Goal: Information Seeking & Learning: Learn about a topic

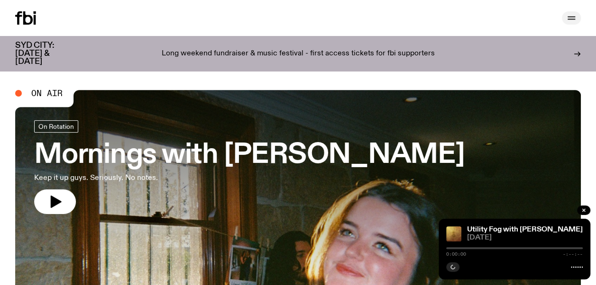
click at [569, 16] on icon "button" at bounding box center [570, 17] width 11 height 11
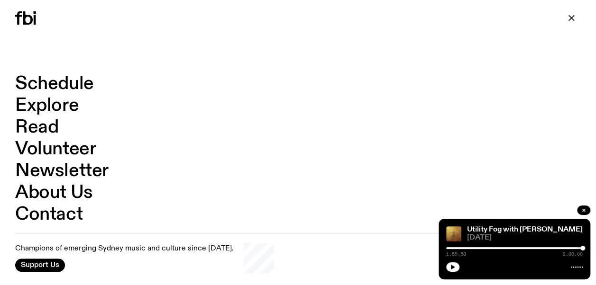
click at [57, 81] on link "Schedule" at bounding box center [54, 84] width 79 height 18
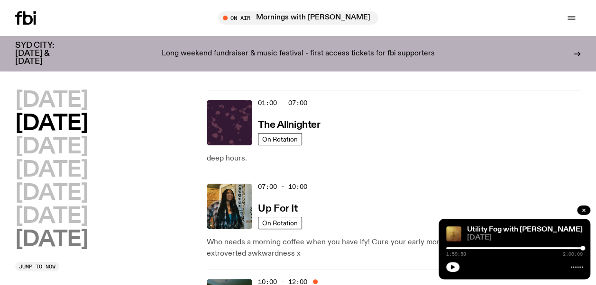
click at [51, 240] on h2 "[DATE]" at bounding box center [51, 239] width 72 height 21
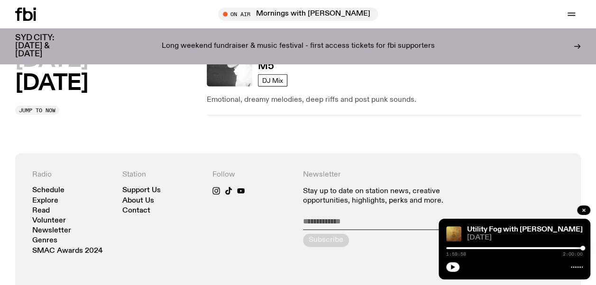
scroll to position [968, 0]
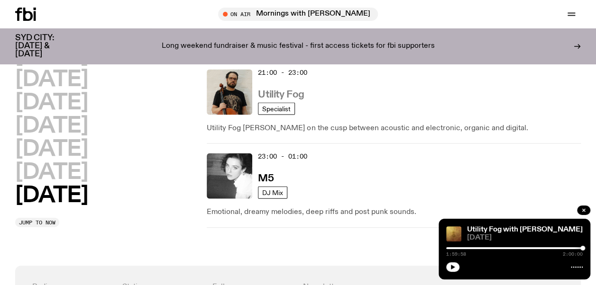
click at [279, 92] on h3 "Utility Fog" at bounding box center [281, 95] width 46 height 10
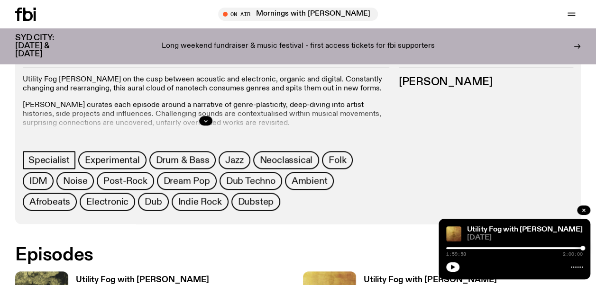
scroll to position [542, 0]
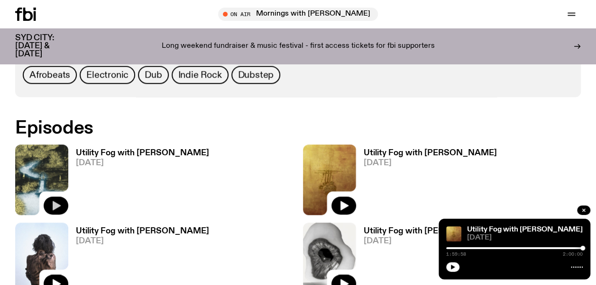
click at [55, 204] on icon "button" at bounding box center [57, 205] width 8 height 9
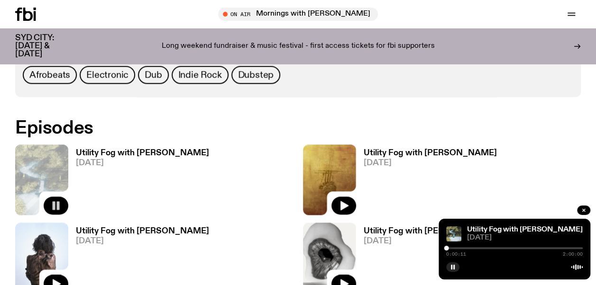
click at [137, 153] on h3 "Utility Fog with [PERSON_NAME]" at bounding box center [142, 153] width 133 height 8
